Goal: Book appointment/travel/reservation

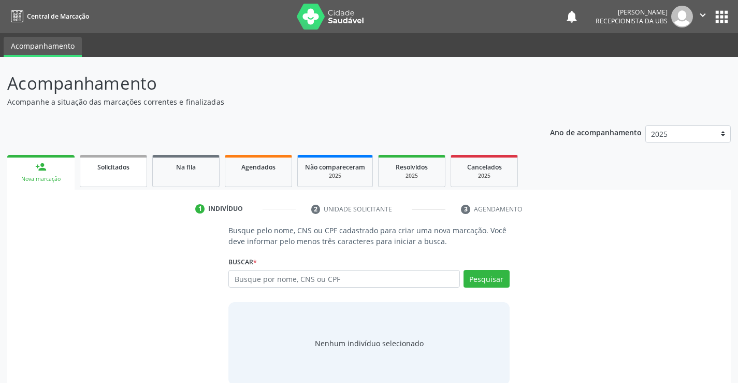
click at [117, 175] on link "Solicitados" at bounding box center [113, 171] width 67 height 32
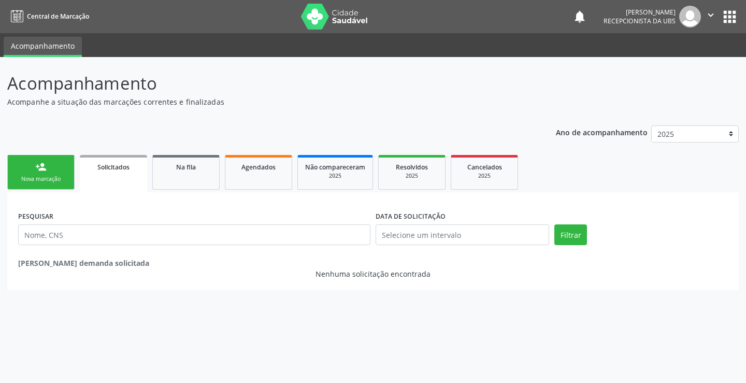
click at [44, 177] on div "Nova marcação" at bounding box center [41, 179] width 52 height 8
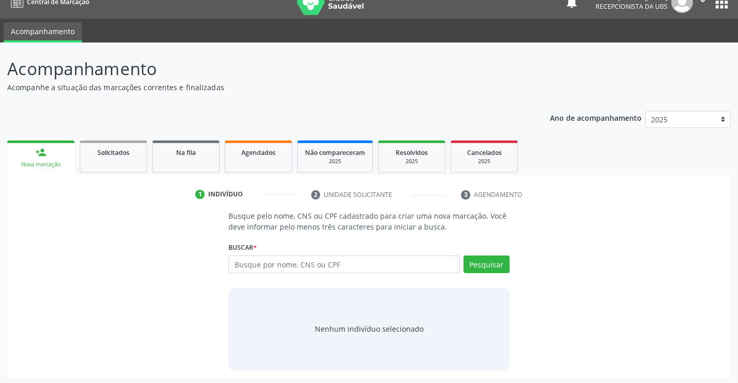
scroll to position [17, 0]
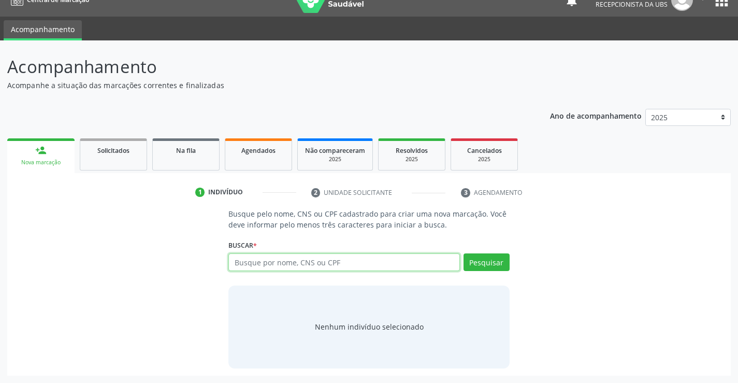
click at [298, 260] on input "text" at bounding box center [343, 262] width 231 height 18
paste input "709.735.564-63"
type input "709.735.564-63"
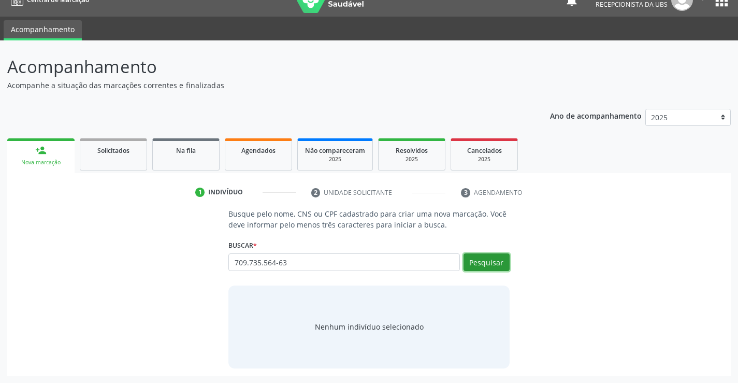
click at [481, 263] on button "Pesquisar" at bounding box center [487, 262] width 46 height 18
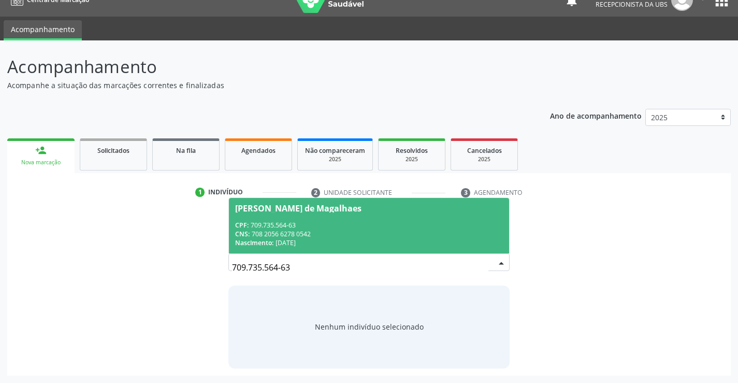
click at [348, 223] on div "CPF: 709.735.564-63" at bounding box center [368, 225] width 267 height 9
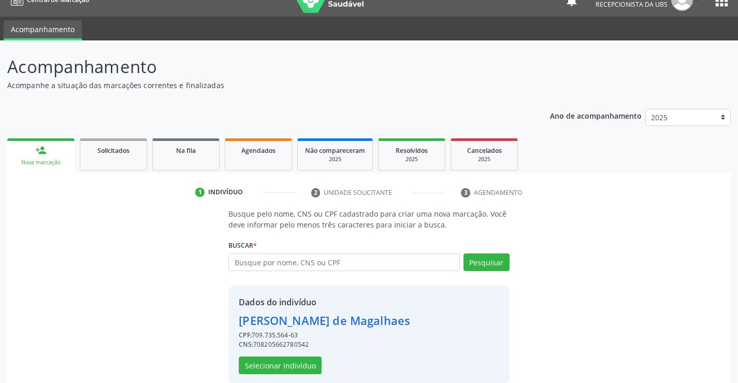
scroll to position [33, 0]
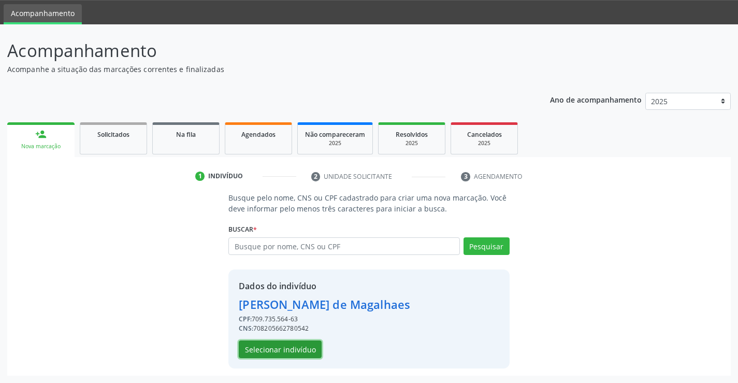
click at [293, 352] on button "Selecionar indivíduo" at bounding box center [280, 349] width 83 height 18
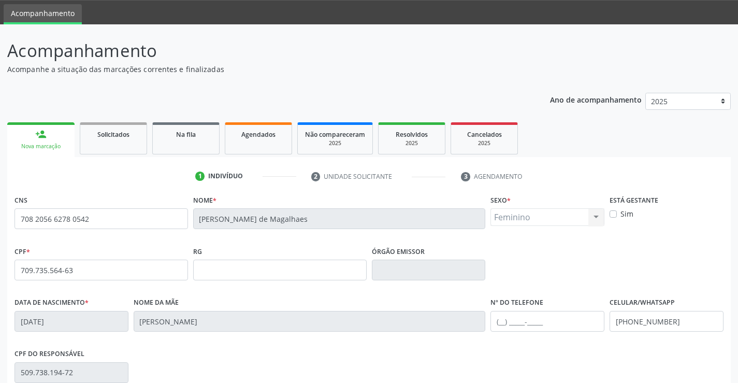
scroll to position [179, 0]
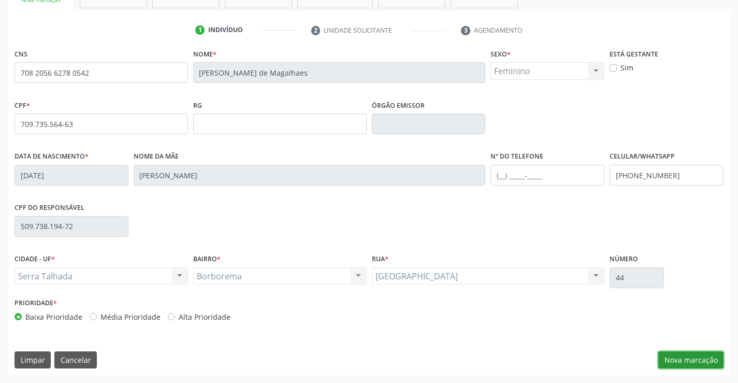
click at [689, 363] on button "Nova marcação" at bounding box center [690, 360] width 65 height 18
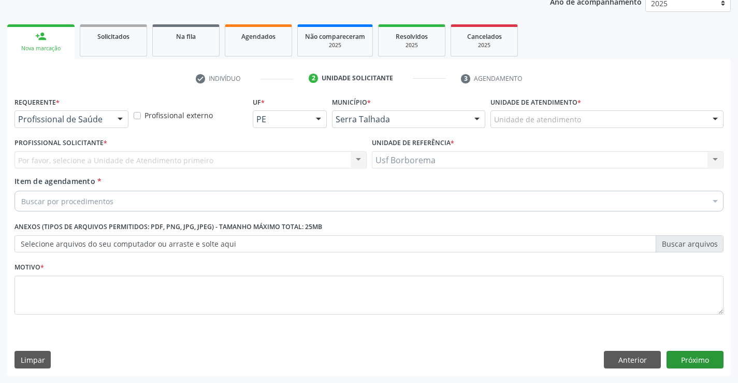
scroll to position [131, 0]
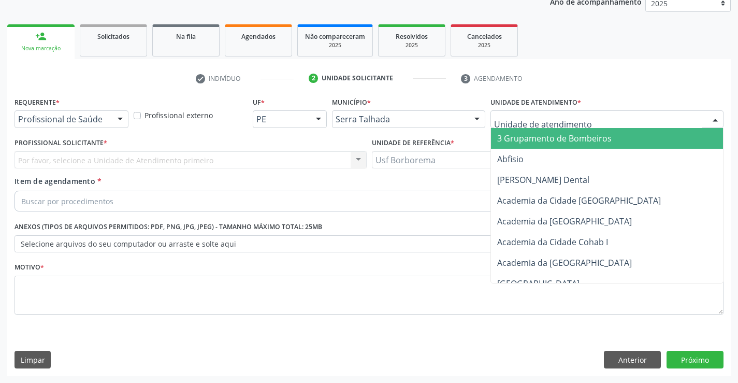
click at [584, 122] on div at bounding box center [607, 119] width 233 height 18
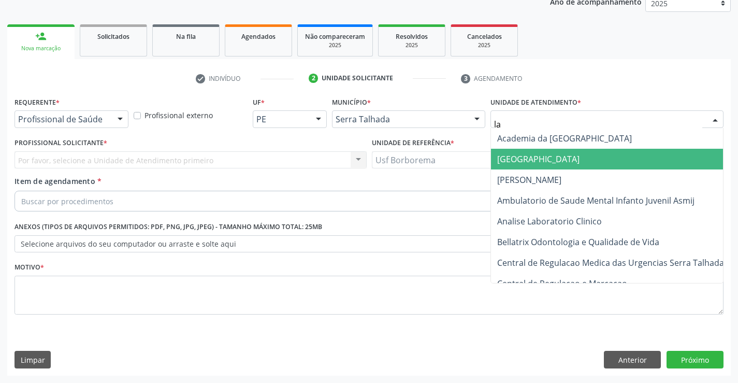
type input "l"
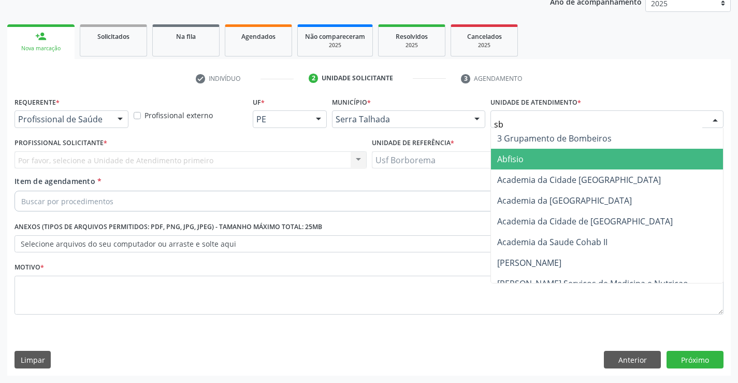
type input "s"
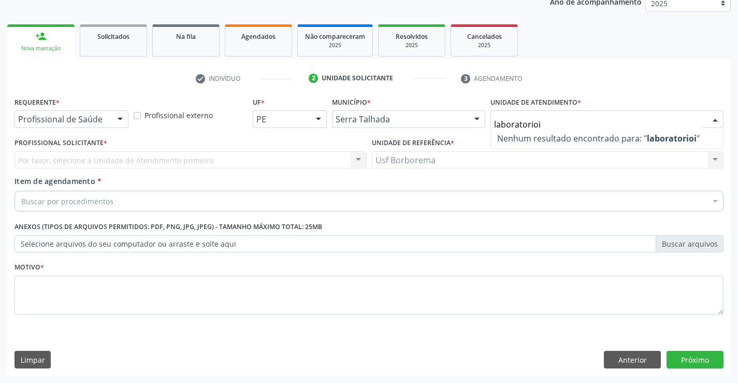
type input "laboratorio"
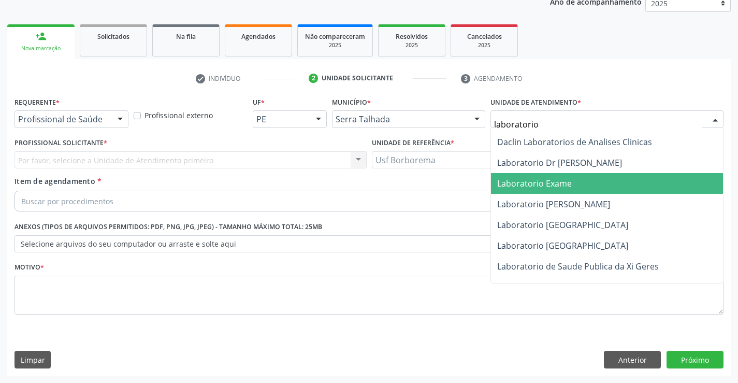
scroll to position [32, 0]
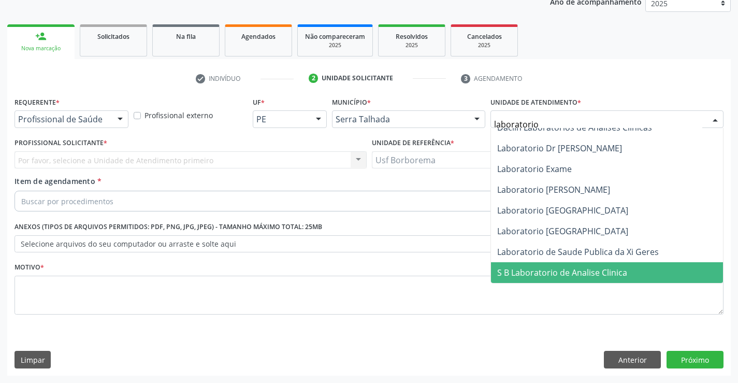
click at [599, 274] on span "S B Laboratorio de Analise Clinica" at bounding box center [562, 272] width 130 height 11
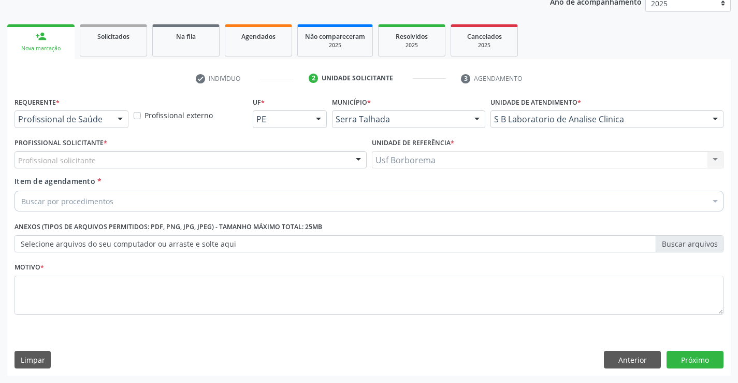
click at [97, 162] on div "Profissional solicitante" at bounding box center [191, 160] width 352 height 18
type input "b"
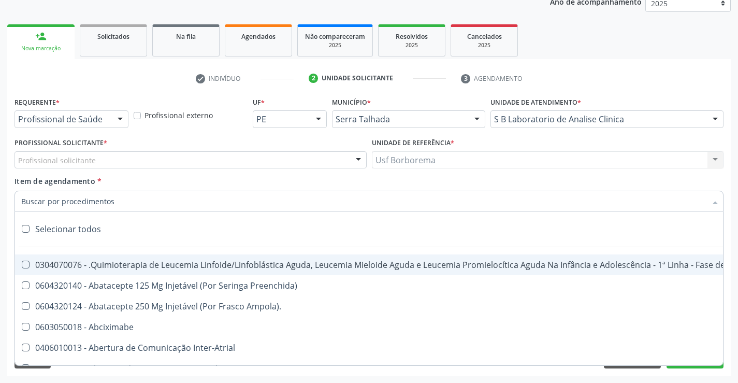
paste input "0202060217"
type input "0202060217"
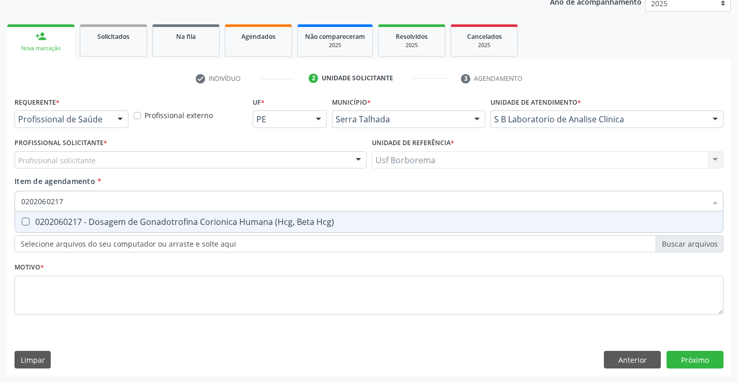
click at [26, 223] on Hcg\) at bounding box center [26, 222] width 8 height 8
click at [22, 223] on Hcg\) "checkbox" at bounding box center [18, 221] width 7 height 7
checkbox Hcg\) "true"
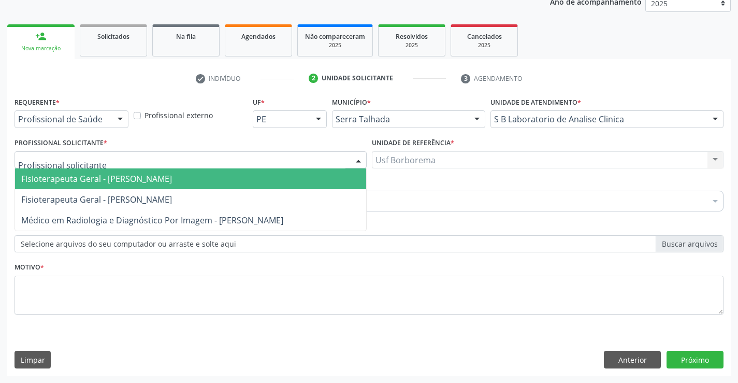
click at [116, 119] on div at bounding box center [120, 120] width 16 height 18
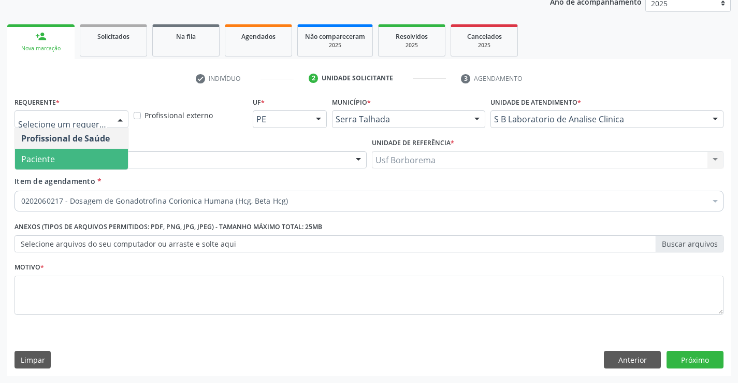
click at [95, 157] on span "Paciente" at bounding box center [71, 159] width 113 height 21
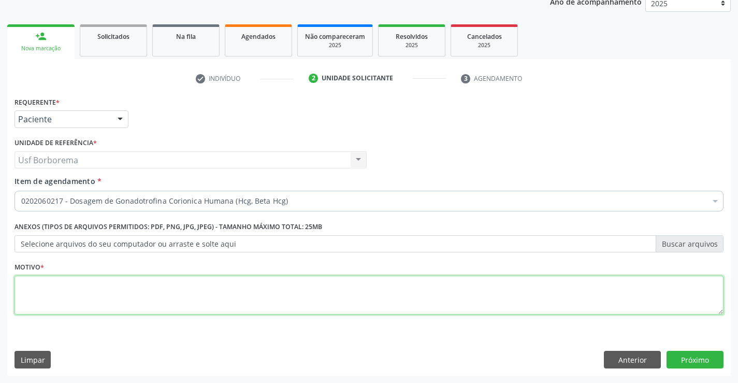
click at [55, 283] on textarea at bounding box center [369, 295] width 709 height 39
type textarea "rotina"
click at [696, 355] on button "Próximo" at bounding box center [695, 360] width 57 height 18
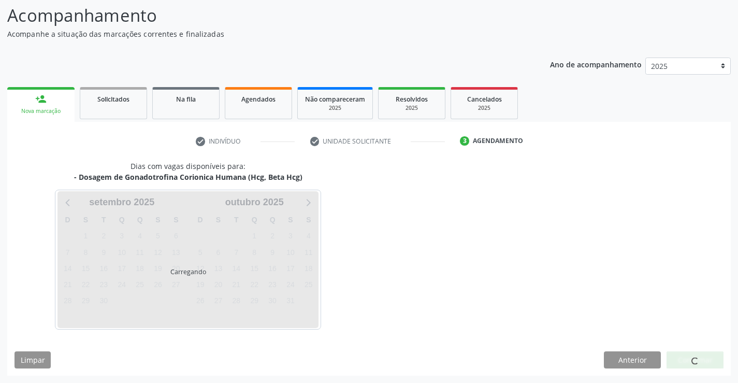
scroll to position [68, 0]
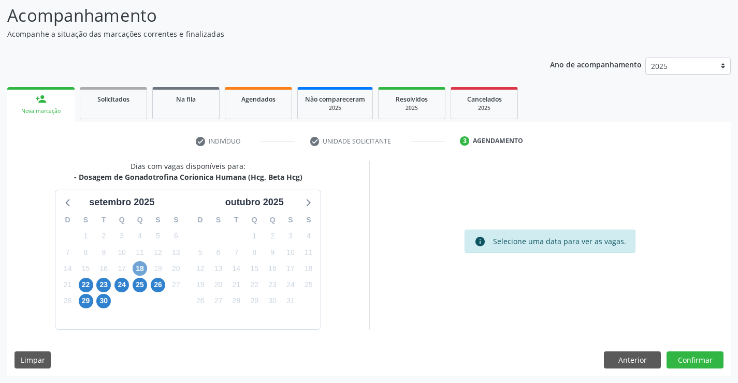
click at [142, 270] on span "18" at bounding box center [140, 268] width 15 height 15
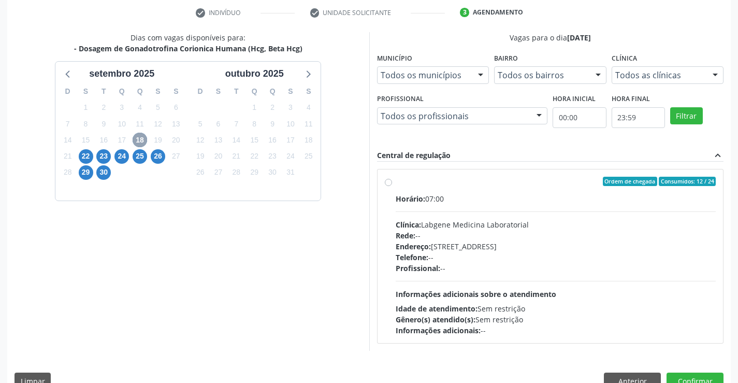
scroll to position [218, 0]
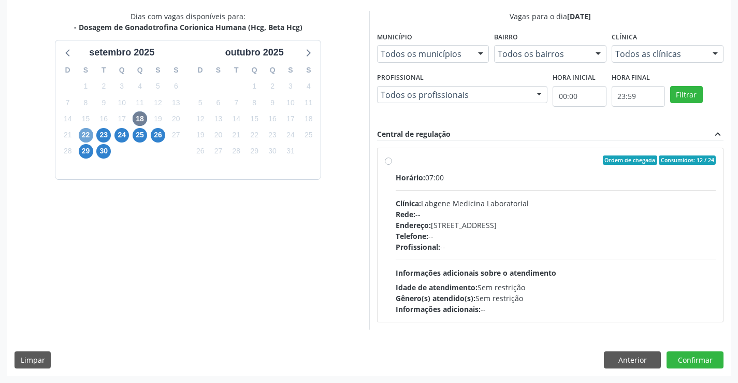
click at [84, 132] on span "22" at bounding box center [86, 135] width 15 height 15
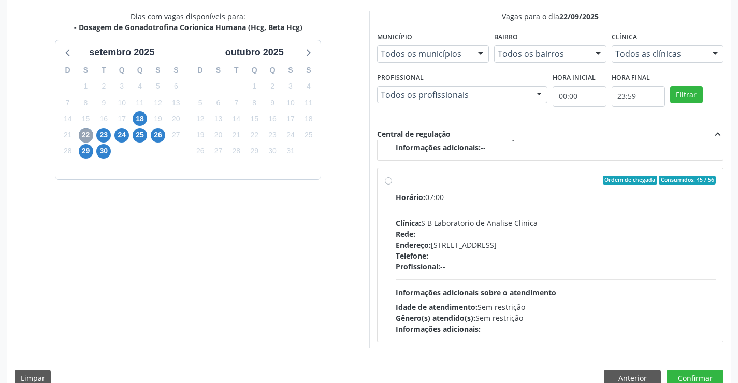
scroll to position [163, 0]
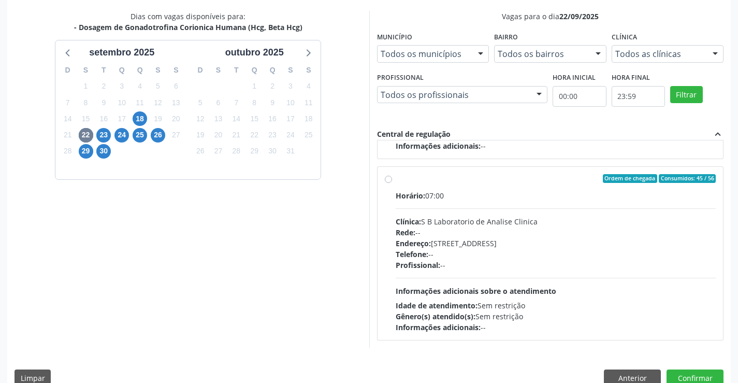
click at [396, 182] on label "Ordem de chegada Consumidos: 45 / 56 Horário: 07:00 Clínica: S B Laboratorio de…" at bounding box center [556, 253] width 321 height 159
click at [388, 182] on input "Ordem de chegada Consumidos: 45 / 56 Horário: 07:00 Clínica: S B Laboratorio de…" at bounding box center [388, 178] width 7 height 9
radio input "true"
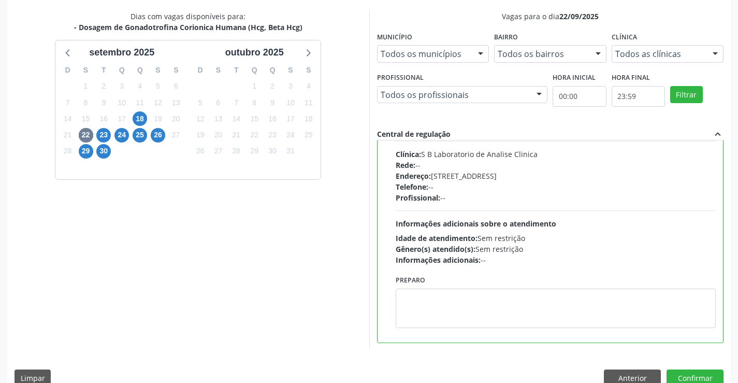
scroll to position [233, 0]
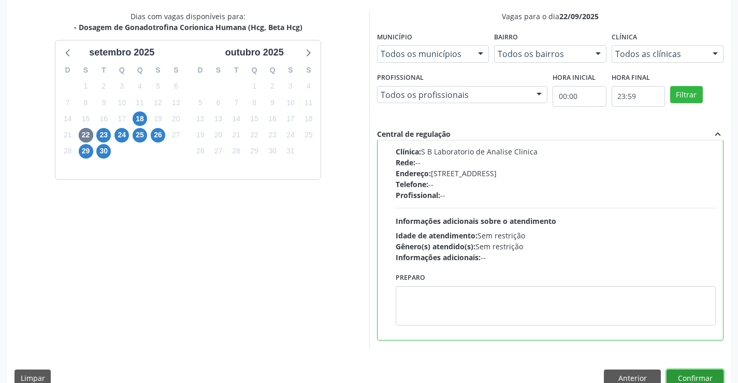
click at [684, 377] on button "Confirmar" at bounding box center [695, 378] width 57 height 18
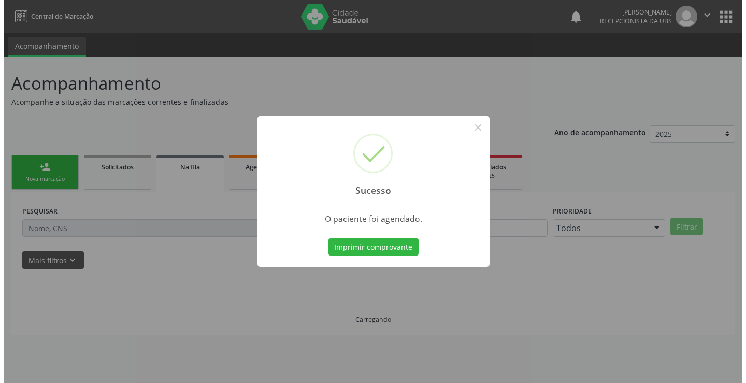
scroll to position [0, 0]
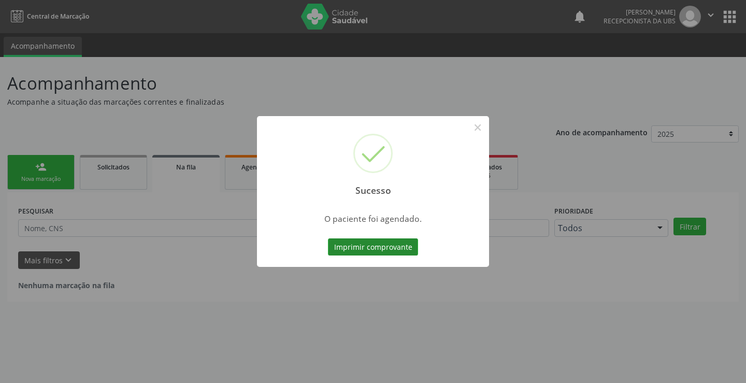
click at [349, 246] on button "Imprimir comprovante" at bounding box center [373, 247] width 90 height 18
